Goal: Task Accomplishment & Management: Manage account settings

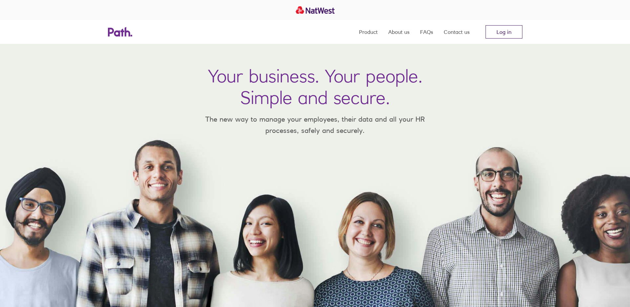
click at [504, 34] on link "Log in" at bounding box center [503, 31] width 37 height 13
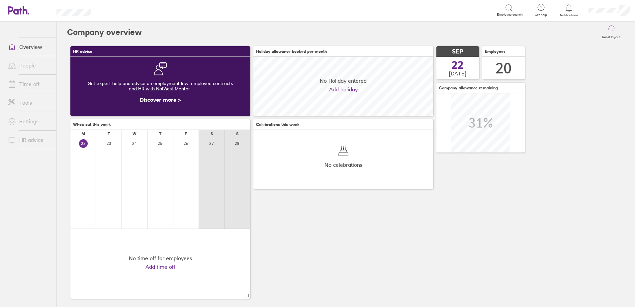
scroll to position [59, 180]
click at [34, 85] on link "Time off" at bounding box center [29, 83] width 53 height 13
